Goal: Task Accomplishment & Management: Complete application form

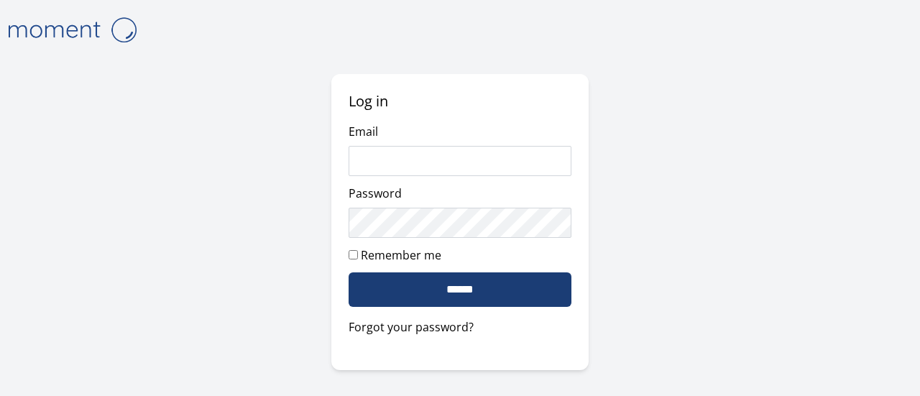
type input "**********"
click at [463, 292] on input "******" at bounding box center [459, 289] width 222 height 34
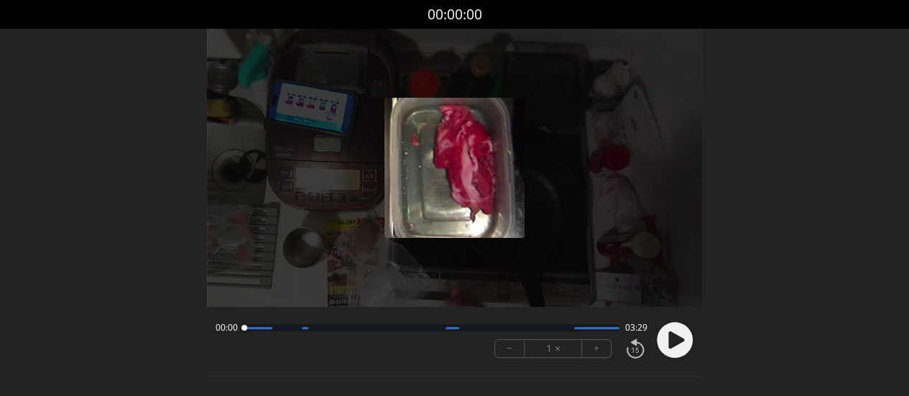
click at [675, 339] on icon at bounding box center [676, 339] width 16 height 17
